Goal: Task Accomplishment & Management: Complete application form

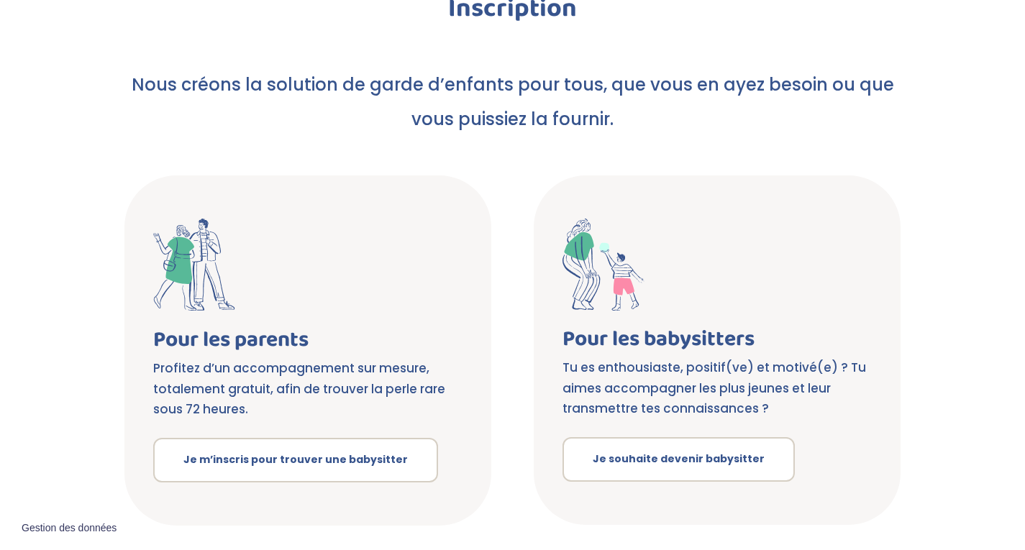
scroll to position [342, 0]
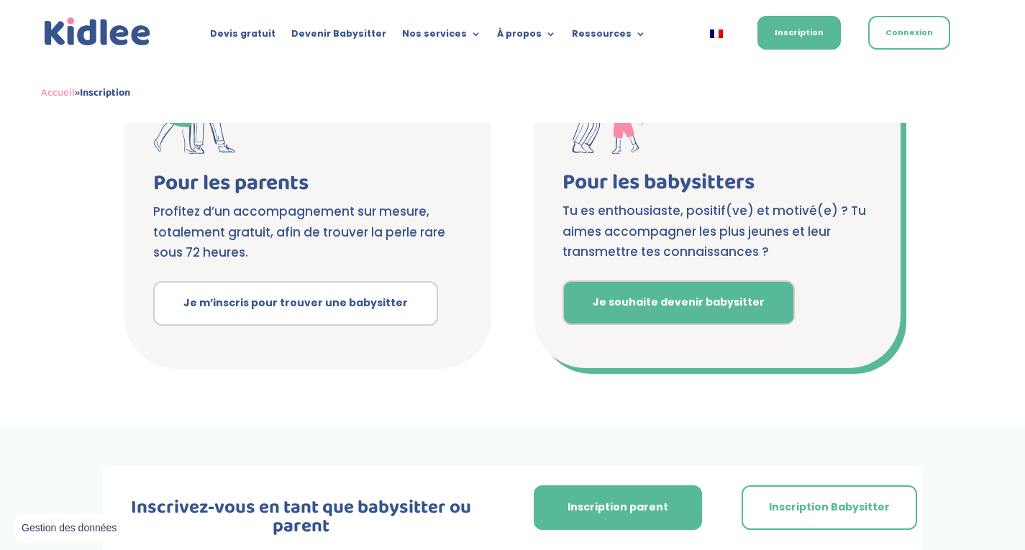
click at [730, 319] on link "Je souhaite devenir babysitter" at bounding box center [678, 302] width 232 height 45
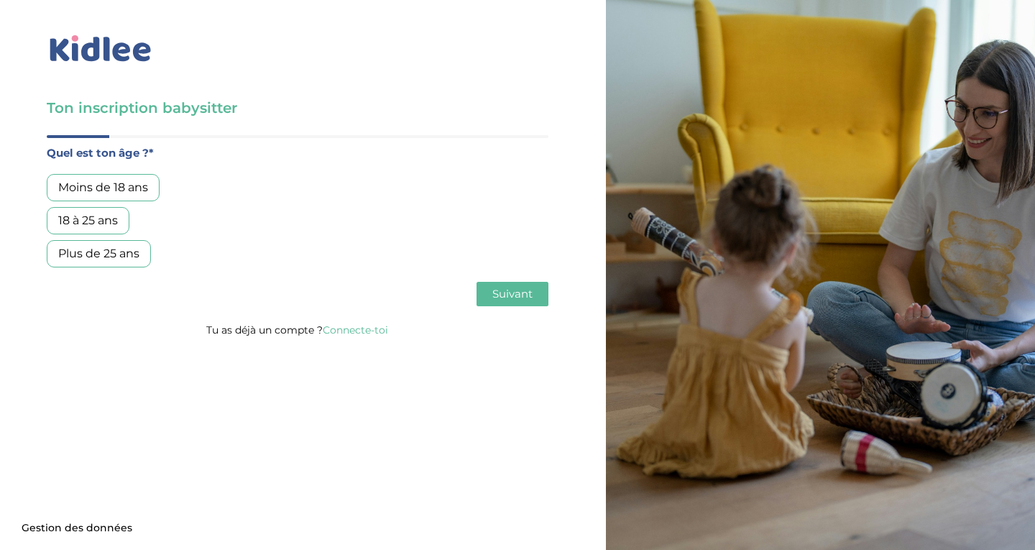
click at [730, 319] on div at bounding box center [826, 275] width 441 height 550
click at [123, 193] on div "Moins de 18 ans" at bounding box center [103, 187] width 113 height 27
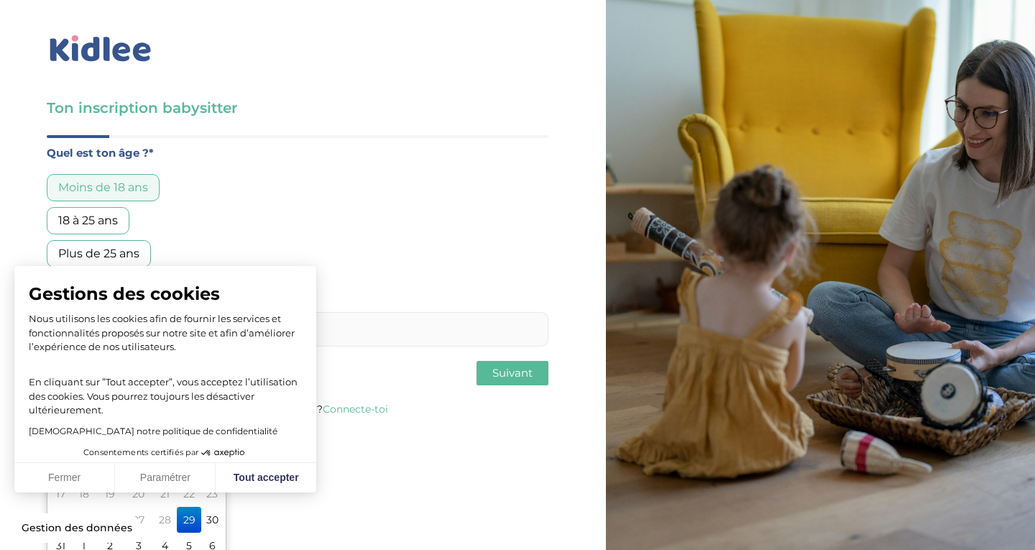
click at [388, 334] on input "text" at bounding box center [298, 329] width 502 height 35
click at [87, 477] on button "Fermer" at bounding box center [64, 478] width 101 height 30
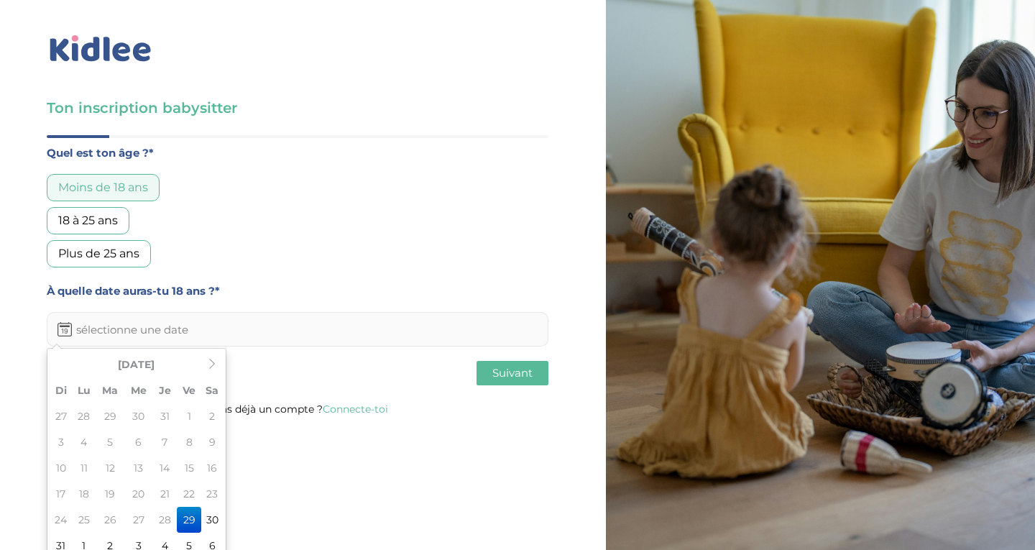
click at [106, 316] on input "text" at bounding box center [298, 329] width 502 height 35
click at [129, 365] on th "Août 2025" at bounding box center [136, 365] width 129 height 26
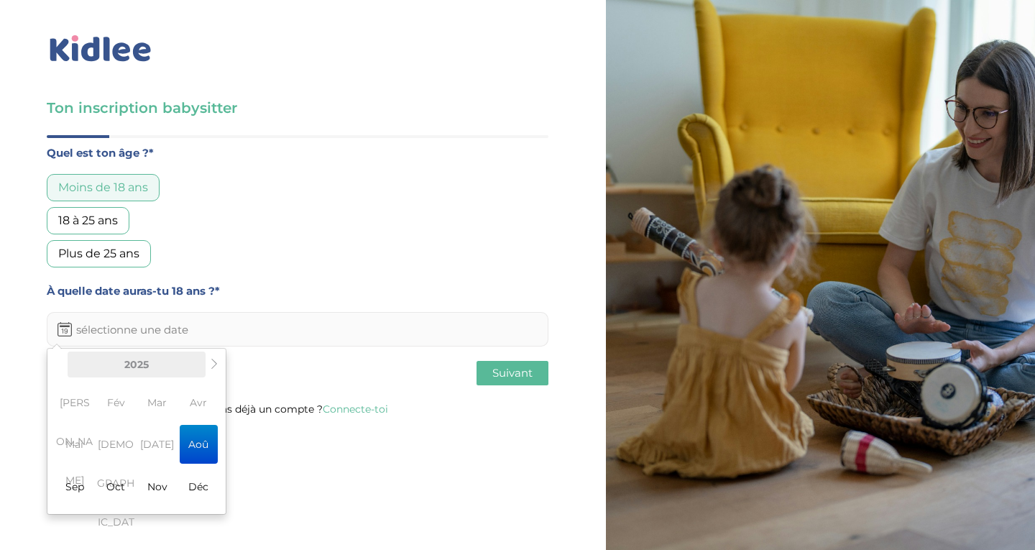
click at [130, 364] on th "2025" at bounding box center [137, 365] width 138 height 26
click at [78, 370] on th "2020-2029" at bounding box center [137, 365] width 138 height 26
click at [73, 395] on span "2019" at bounding box center [74, 402] width 38 height 39
click at [118, 347] on div "Quel est ton âge ?* Moins de 18 ans 18 à 25 ans Plus de 25 ans À quelle date au…" at bounding box center [298, 267] width 502 height 265
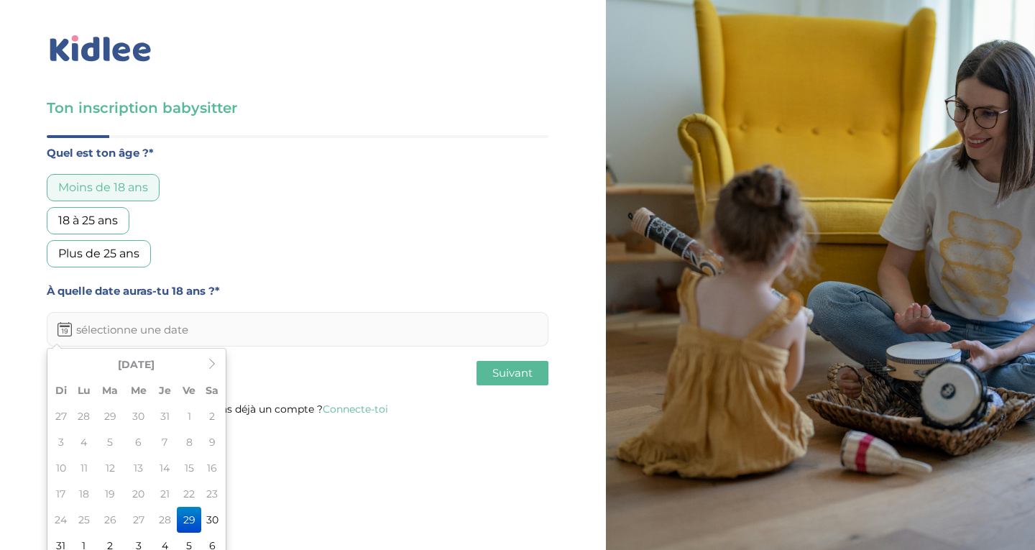
click at [121, 335] on input "text" at bounding box center [298, 329] width 502 height 35
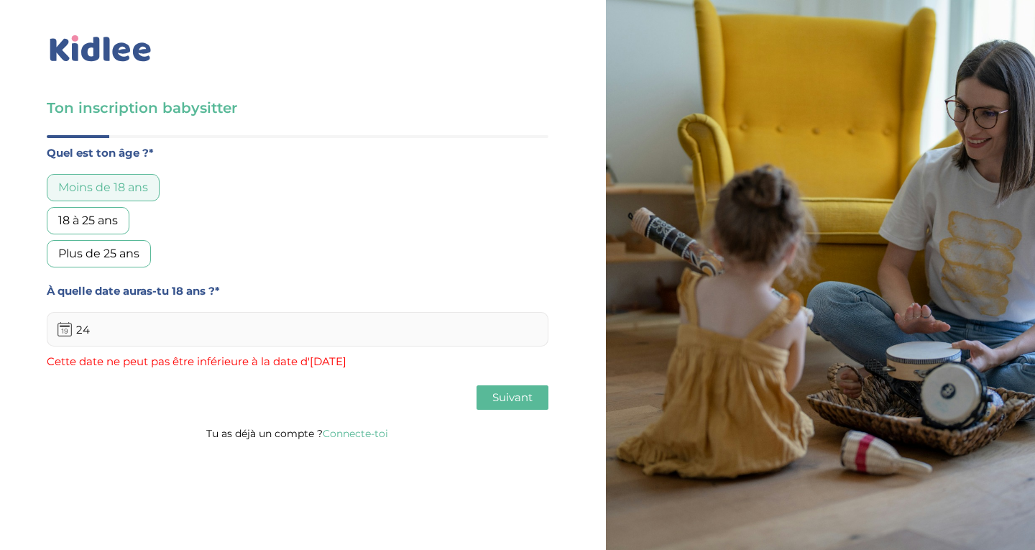
type input "2"
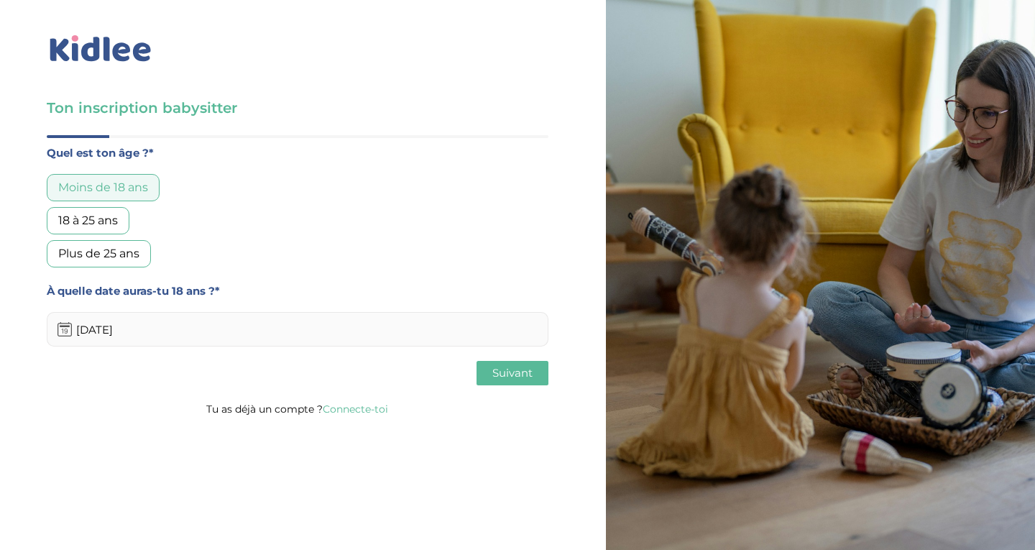
type input "24/12/2025"
click at [513, 379] on span "Suivant" at bounding box center [512, 373] width 40 height 14
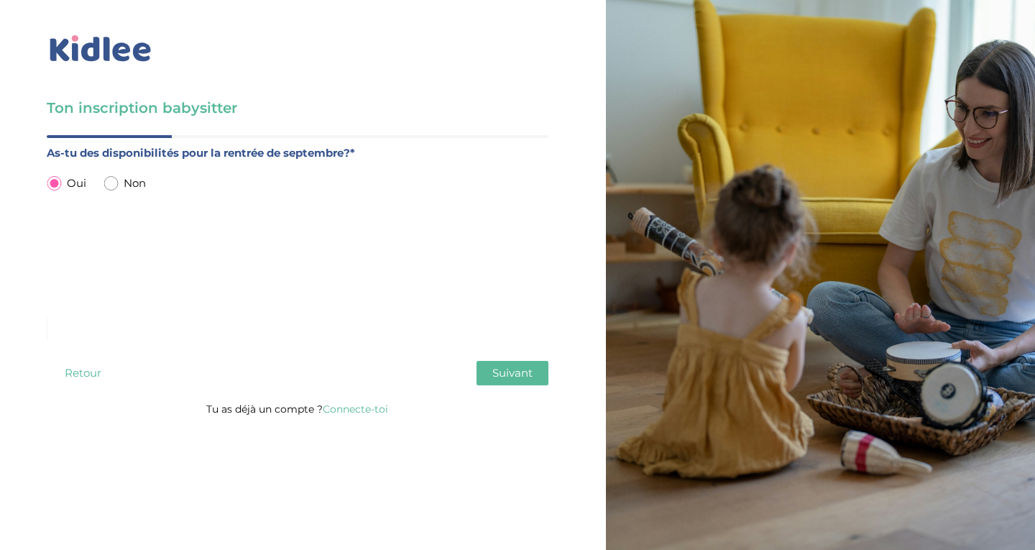
click at [490, 371] on button "Suivant" at bounding box center [513, 373] width 72 height 24
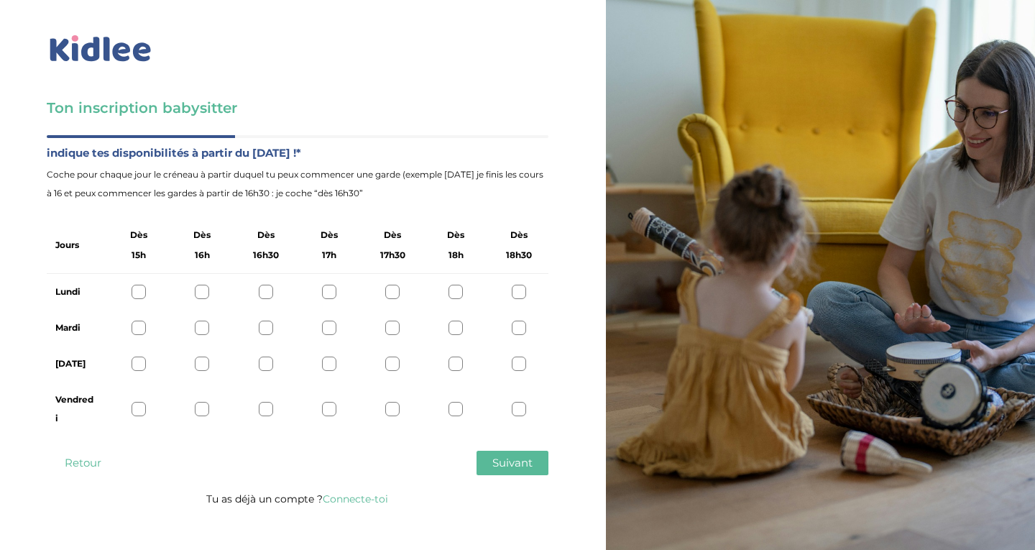
click at [457, 411] on div at bounding box center [456, 409] width 14 height 14
drag, startPoint x: 453, startPoint y: 359, endPoint x: 456, endPoint y: 323, distance: 36.1
click at [456, 323] on div "Jours Dès 15h Dès 16h Dès 16h30 Dès 17h Dès 17h30 Dès 18h Dès 18h30 Lundi Mardi…" at bounding box center [298, 326] width 502 height 219
click at [455, 290] on div at bounding box center [456, 292] width 14 height 14
click at [459, 329] on div at bounding box center [456, 328] width 14 height 14
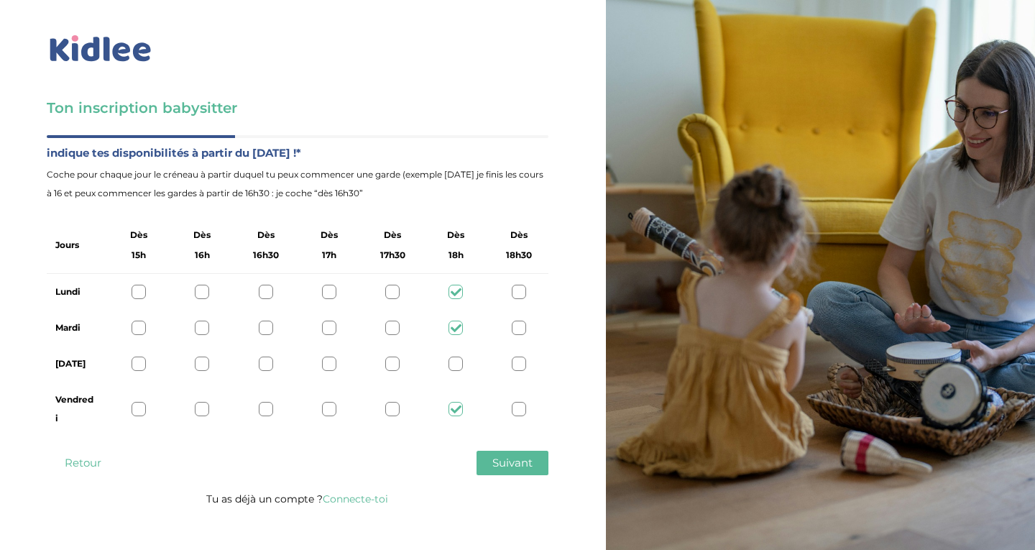
click at [459, 352] on div "Jeudi" at bounding box center [298, 364] width 502 height 36
click at [459, 362] on div at bounding box center [456, 364] width 14 height 14
click at [519, 467] on span "Suivant" at bounding box center [512, 463] width 40 height 14
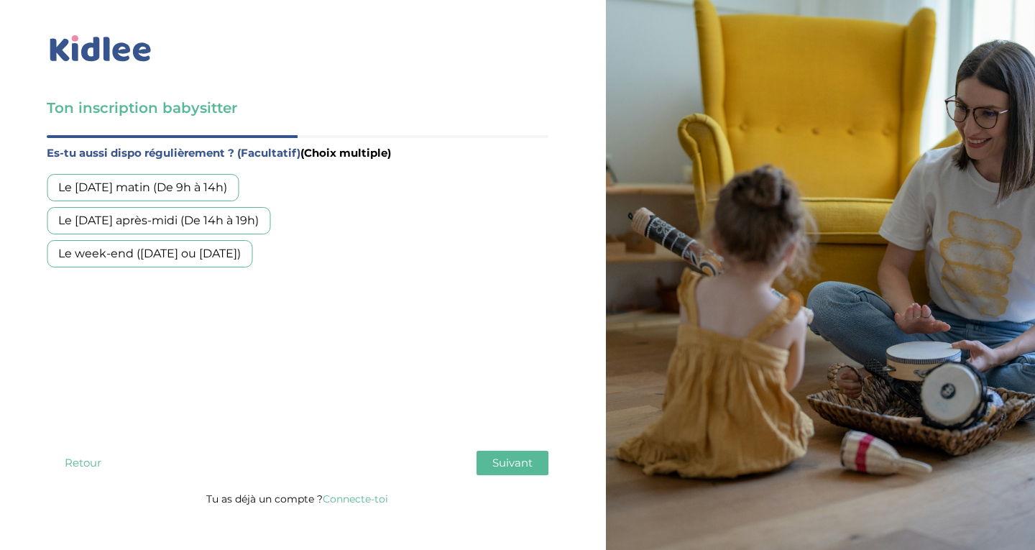
click at [169, 249] on div "Le week-end (samedi ou dimanche)" at bounding box center [150, 253] width 206 height 27
click at [516, 459] on span "Suivant" at bounding box center [512, 463] width 40 height 14
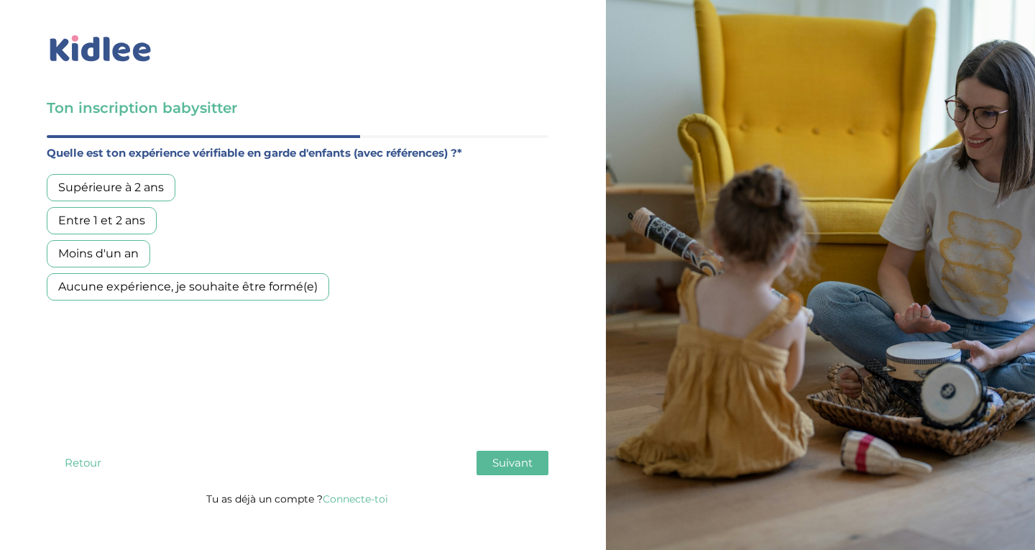
click at [165, 188] on div "Supérieure à 2 ans" at bounding box center [111, 187] width 129 height 27
click at [526, 460] on span "Suivant" at bounding box center [512, 463] width 40 height 14
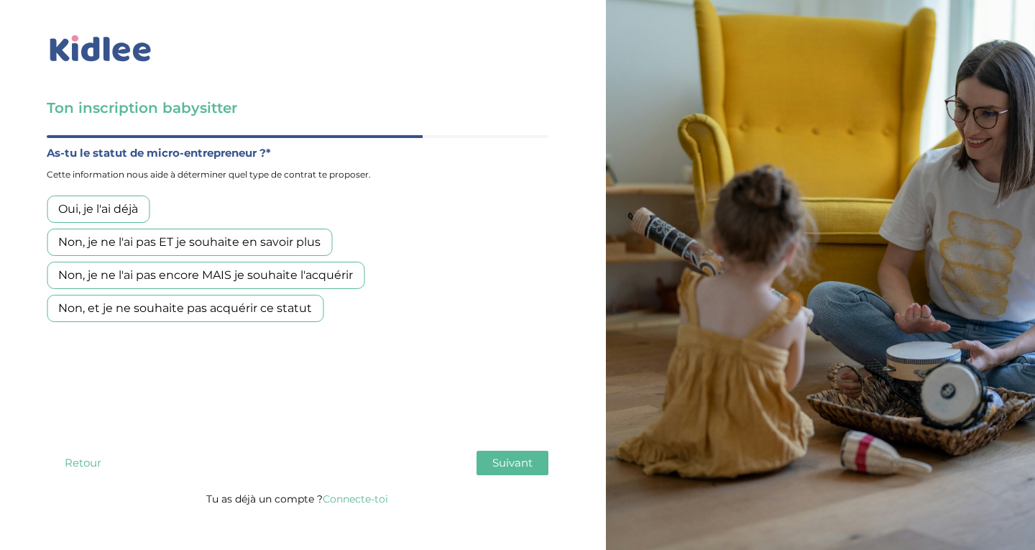
click at [267, 313] on div "Non, et je ne souhaite pas acquérir ce statut" at bounding box center [185, 308] width 277 height 27
click at [521, 466] on span "Suivant" at bounding box center [512, 463] width 40 height 14
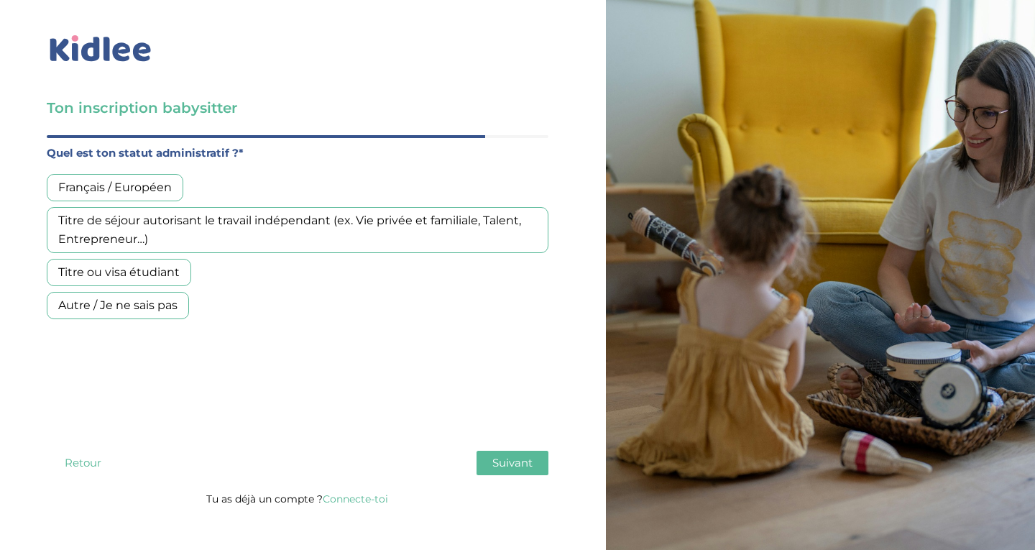
click at [152, 193] on div "Français / Européen" at bounding box center [115, 187] width 137 height 27
click at [531, 469] on span "Suivant" at bounding box center [512, 463] width 40 height 14
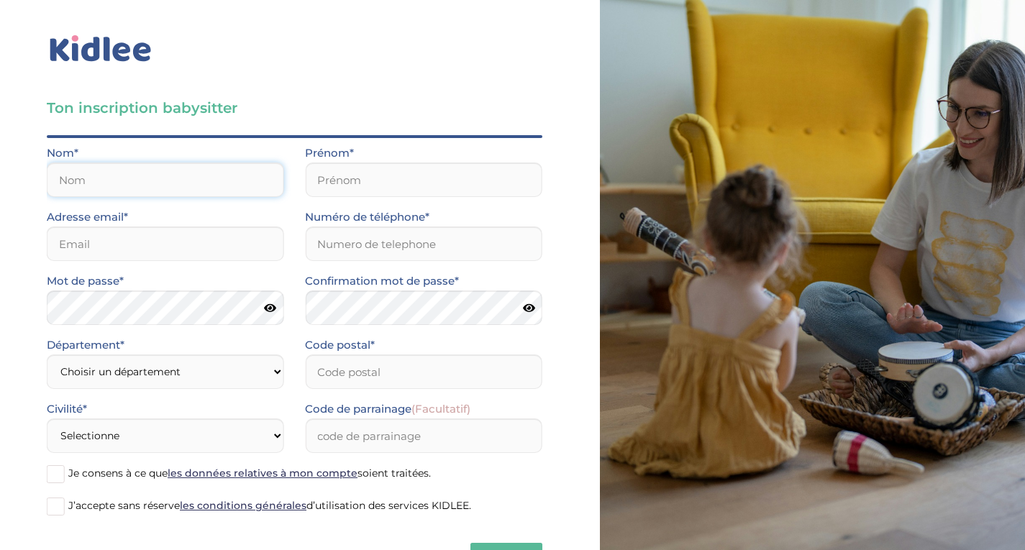
click at [180, 182] on input "text" at bounding box center [165, 179] width 237 height 35
type input "ETTENGI"
click at [418, 184] on input "text" at bounding box center [423, 179] width 237 height 35
click at [333, 181] on input "HIba" at bounding box center [423, 179] width 237 height 35
type input "Hiba"
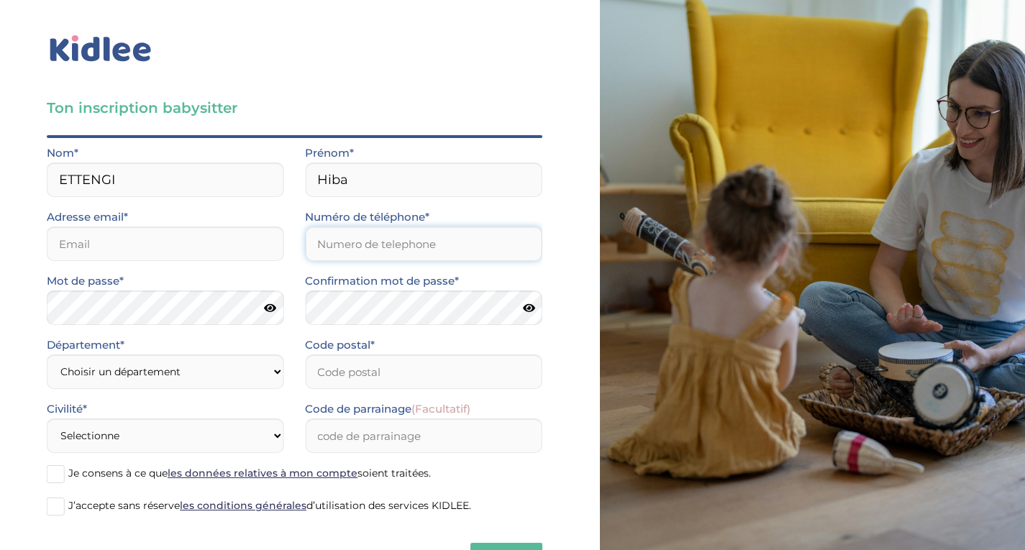
click at [377, 249] on input "Numéro de téléphone*" at bounding box center [423, 243] width 237 height 35
type input "0757515992"
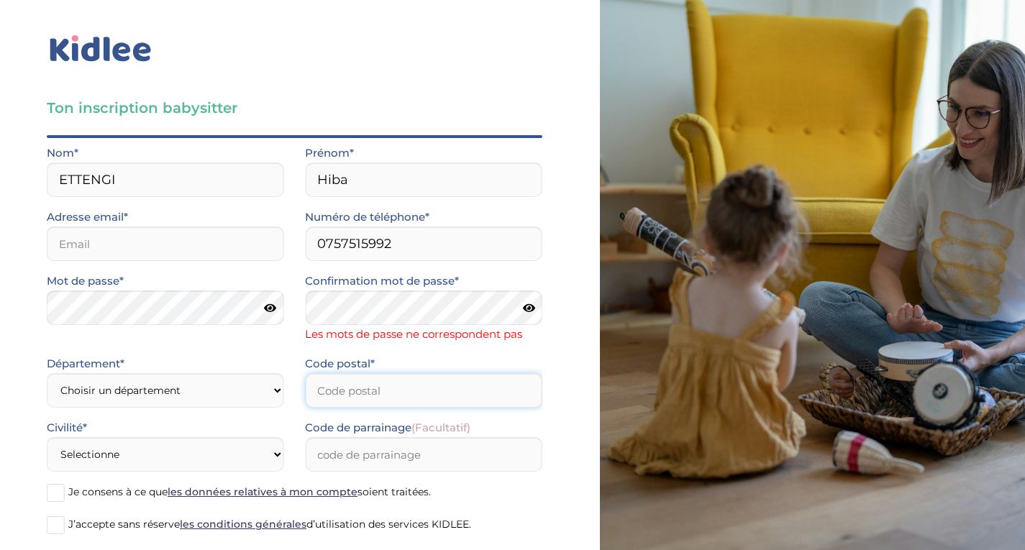
click at [420, 375] on input "Code postal*" at bounding box center [423, 390] width 237 height 35
drag, startPoint x: 119, startPoint y: 408, endPoint x: 124, endPoint y: 394, distance: 15.0
click at [124, 394] on div "Département* Choisir un département Paris (75) Hauts-de-Seine (92) Yvelines (78…" at bounding box center [165, 386] width 258 height 64
click at [124, 394] on select "Choisir un département Paris (75) Hauts-de-Seine (92) Yvelines (78) Val-de-Marn…" at bounding box center [165, 390] width 237 height 35
select select "94"
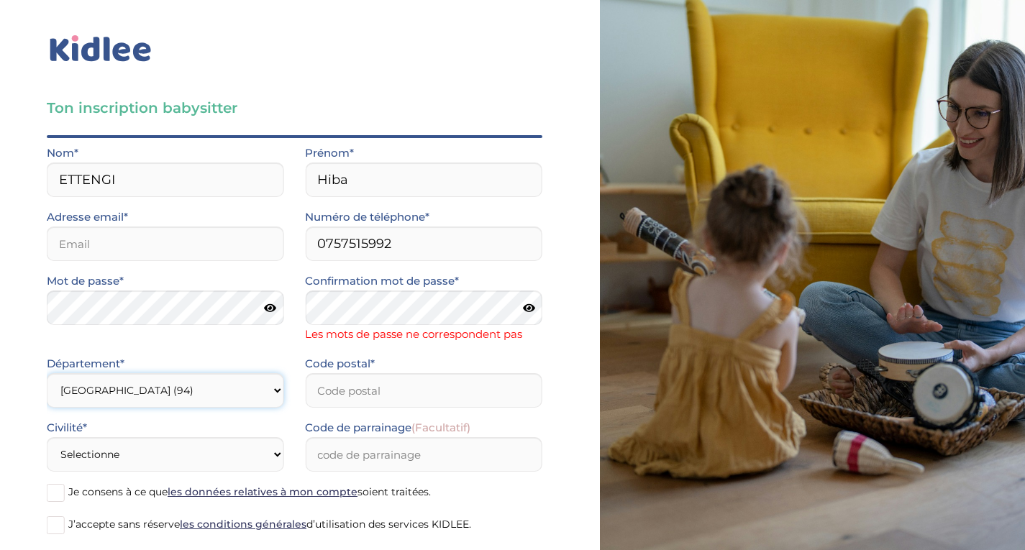
click at [47, 373] on select "Choisir un département Paris (75) Hauts-de-Seine (92) Yvelines (78) Val-de-Marn…" at bounding box center [165, 390] width 237 height 35
click at [375, 389] on input "Code postal*" at bounding box center [423, 390] width 237 height 35
click at [326, 395] on input "994320" at bounding box center [423, 390] width 237 height 35
click at [367, 466] on input "Code de parrainage (Facultatif)" at bounding box center [423, 454] width 237 height 35
click at [351, 401] on input "94320" at bounding box center [423, 390] width 237 height 35
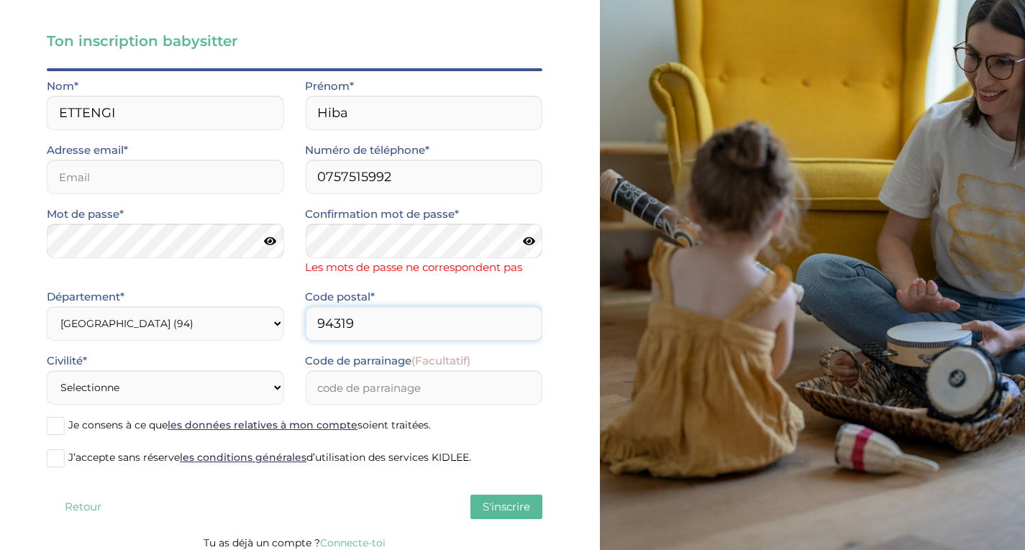
scroll to position [76, 0]
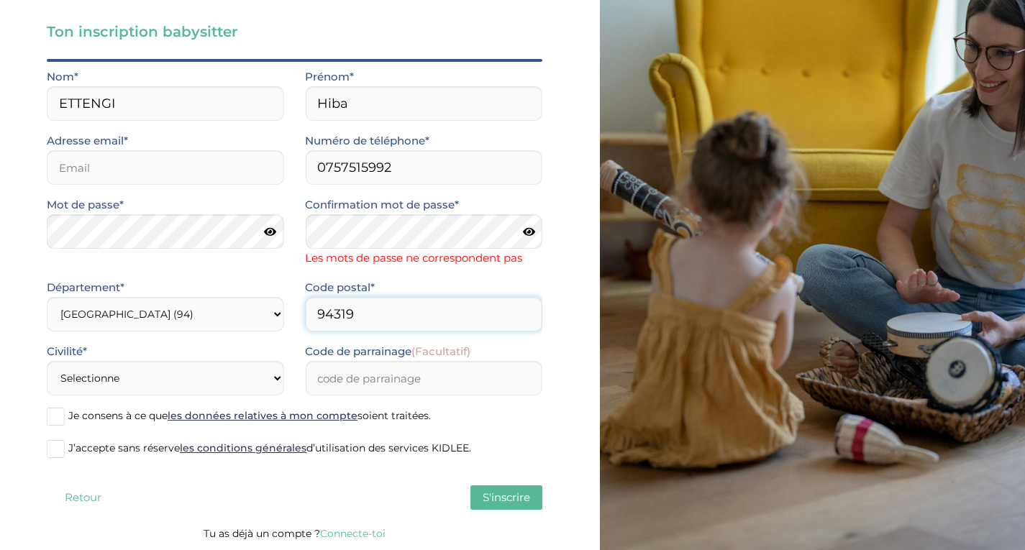
type input "94319"
click at [244, 371] on select "Selectionne Mr Mme" at bounding box center [165, 378] width 237 height 35
select select "1"
click at [47, 361] on select "Selectionne Mr Mme" at bounding box center [165, 378] width 237 height 35
click at [216, 162] on input "email" at bounding box center [165, 167] width 237 height 35
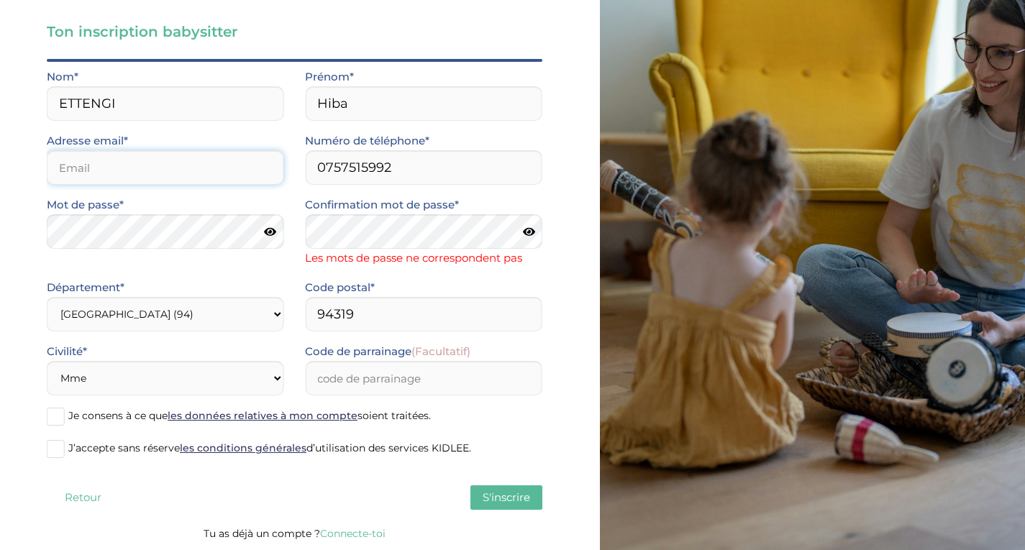
type input "hiba.ettengi24@gmail.com"
click at [59, 449] on span at bounding box center [56, 449] width 18 height 18
click at [0, 0] on input "J’accepte sans réserve les conditions générales d’utilisation des services KIDL…" at bounding box center [0, 0] width 0 height 0
click at [496, 492] on span "S'inscrire" at bounding box center [505, 497] width 47 height 14
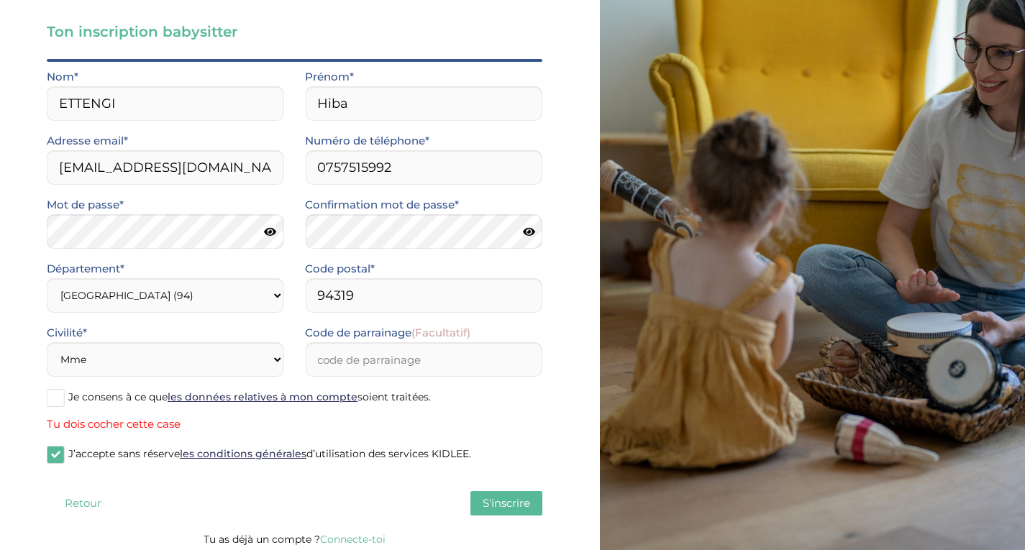
click at [50, 405] on span at bounding box center [56, 398] width 18 height 18
click at [0, 0] on input "Je consens à ce que les données relatives à mon compte soient traitées." at bounding box center [0, 0] width 0 height 0
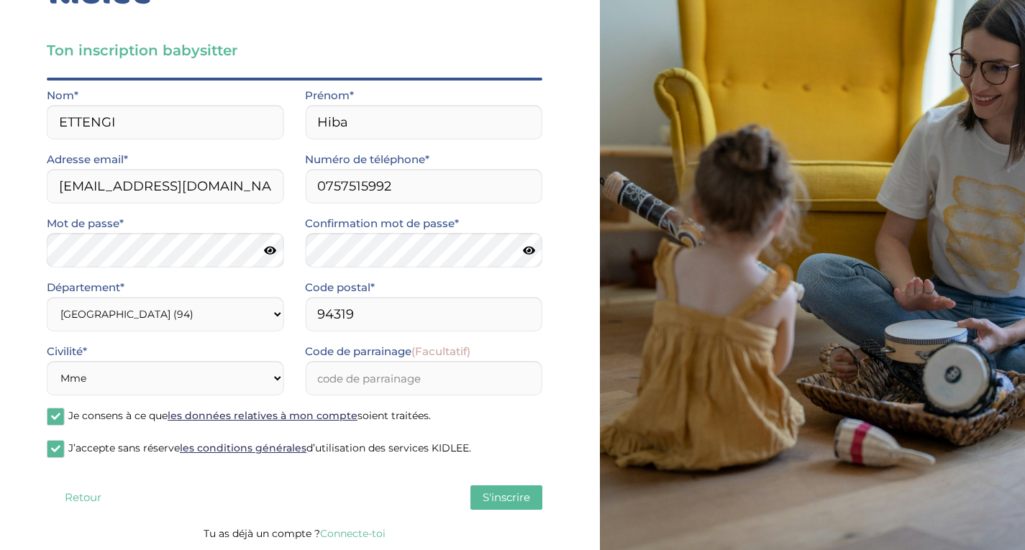
click at [517, 496] on span "S'inscrire" at bounding box center [505, 497] width 47 height 14
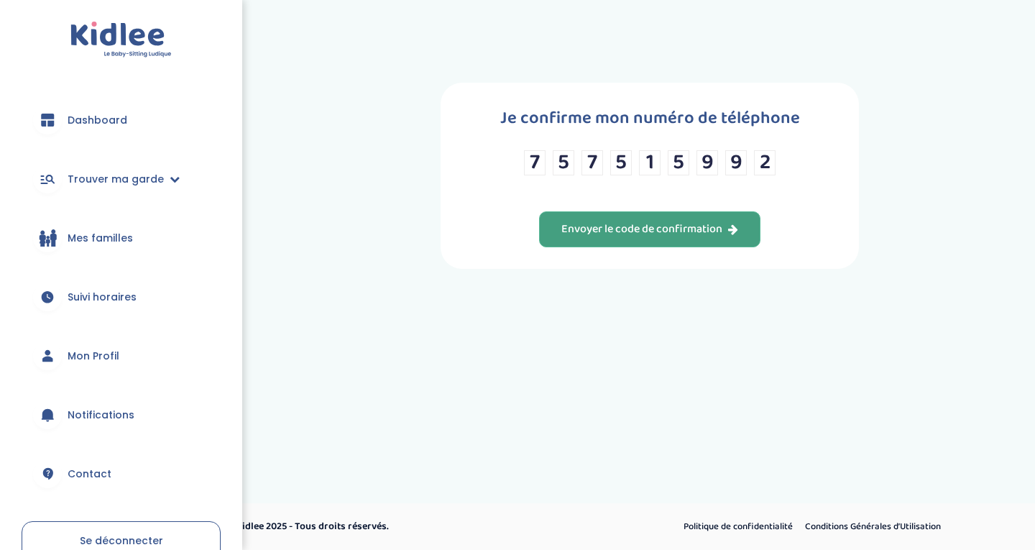
click at [665, 228] on div "Envoyer le code de confirmation" at bounding box center [650, 229] width 177 height 17
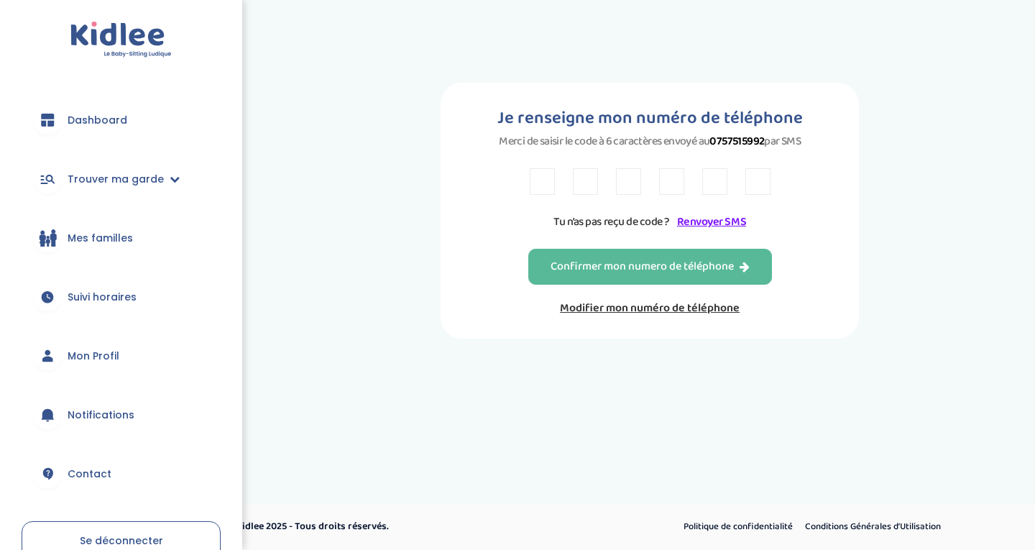
click at [541, 179] on input "text" at bounding box center [542, 181] width 25 height 27
type input "8"
type input "R"
type input "2"
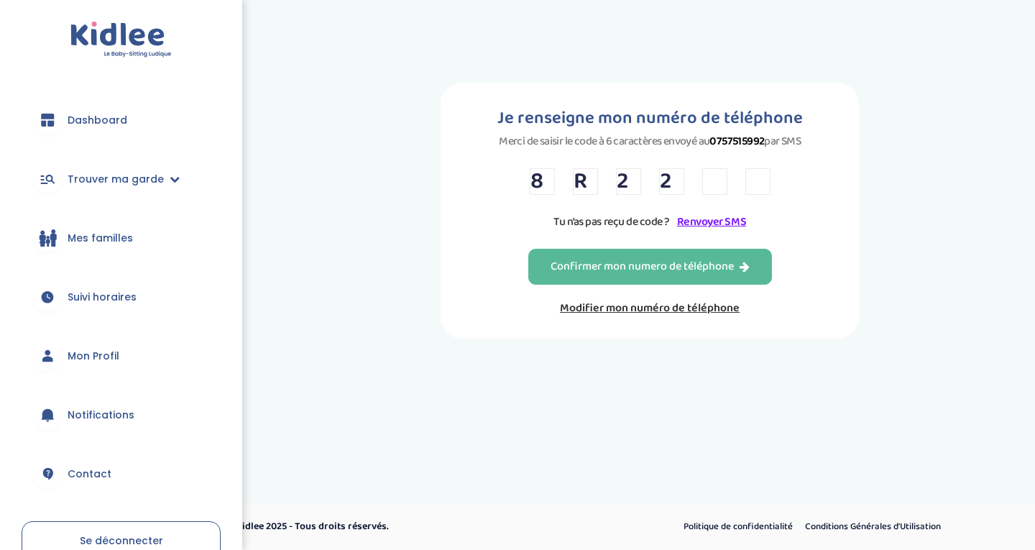
type input "N"
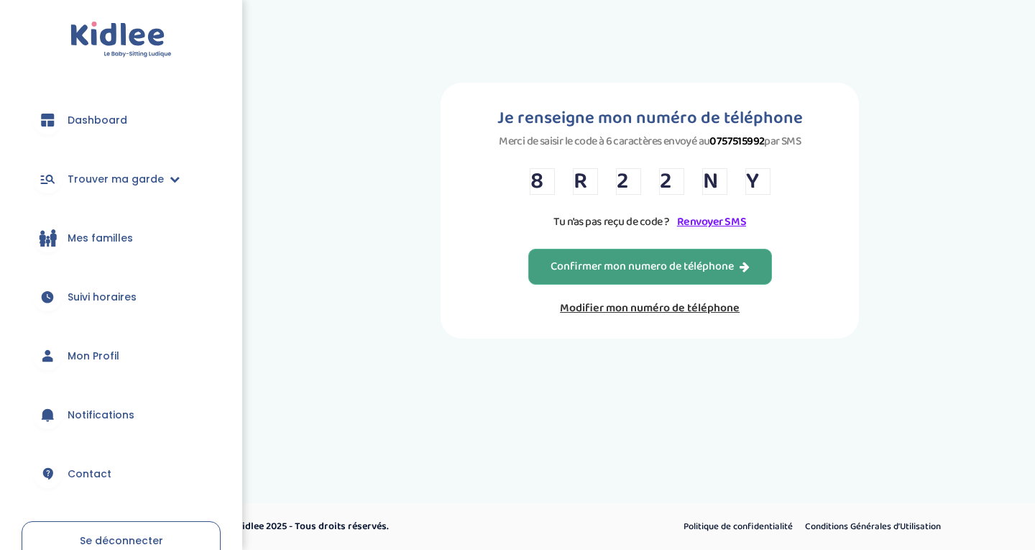
type input "Y"
click at [563, 269] on div "Confirmer mon numero de téléphone" at bounding box center [650, 267] width 199 height 17
